Goal: Book appointment/travel/reservation

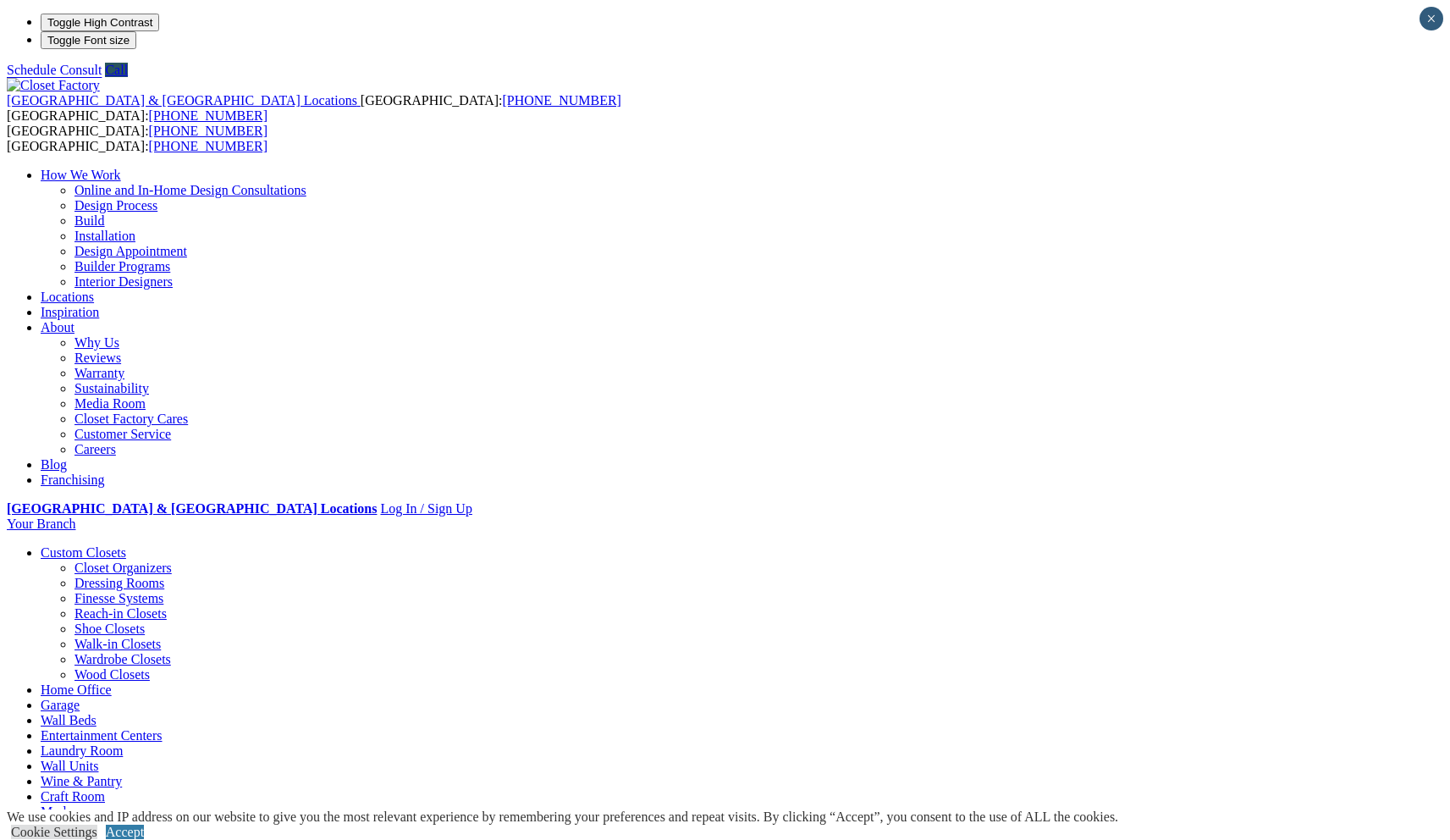
click at [306, 183] on link "Online and In-Home Design Consultations" at bounding box center [190, 190] width 232 height 14
